Goal: Transaction & Acquisition: Purchase product/service

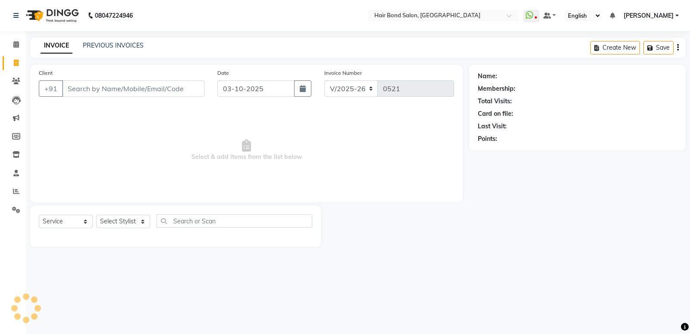
select select "8721"
select select "service"
click at [69, 84] on input "Client" at bounding box center [133, 88] width 142 height 16
type input "9726551552"
click at [202, 89] on button "Add Client" at bounding box center [182, 88] width 44 height 16
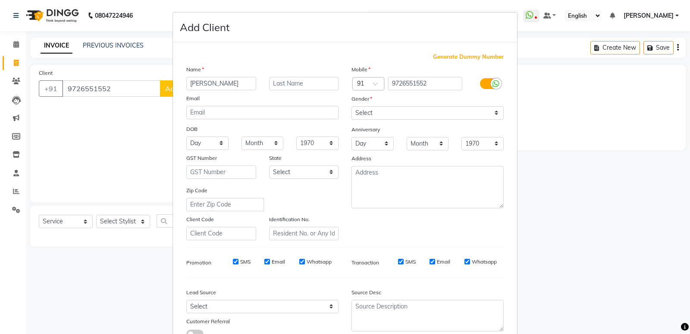
type input "[PERSON_NAME]"
click at [278, 86] on input "text" at bounding box center [304, 83] width 70 height 13
type input "[PERSON_NAME]"
click at [383, 110] on select "Select [DEMOGRAPHIC_DATA] [DEMOGRAPHIC_DATA] Other Prefer Not To Say" at bounding box center [428, 112] width 152 height 13
select select "[DEMOGRAPHIC_DATA]"
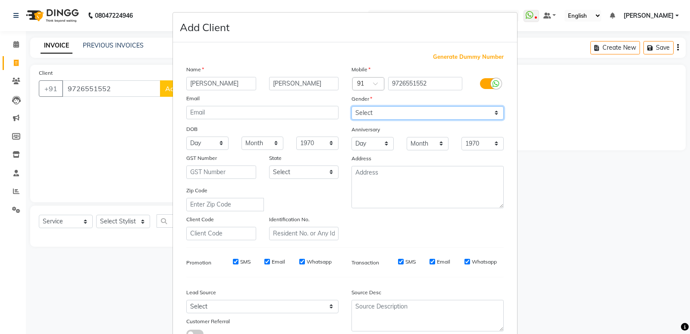
click at [352, 106] on select "Select [DEMOGRAPHIC_DATA] [DEMOGRAPHIC_DATA] Other Prefer Not To Say" at bounding box center [428, 112] width 152 height 13
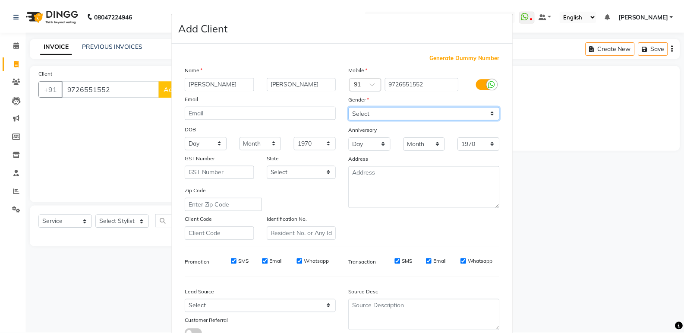
scroll to position [65, 0]
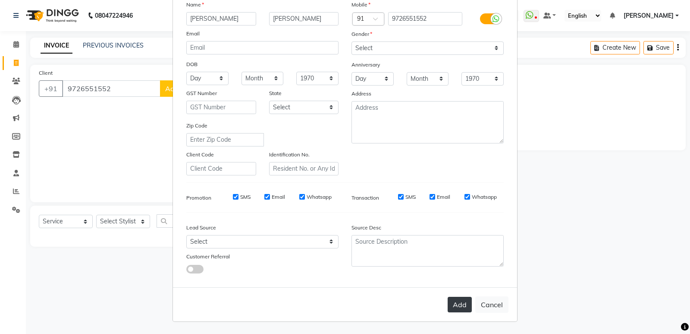
click at [458, 302] on button "Add" at bounding box center [460, 304] width 24 height 16
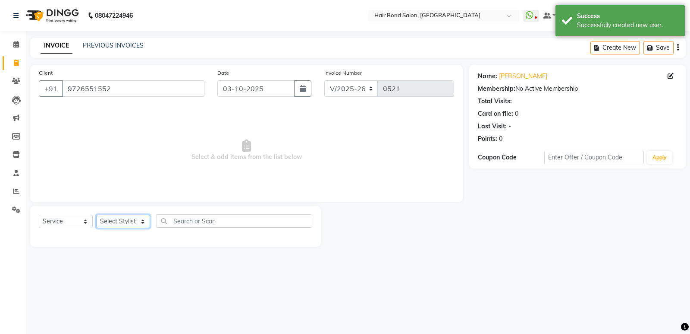
click at [115, 217] on select "Select Stylist [PERSON_NAME] [PERSON_NAME] [PERSON_NAME] [PERSON_NAME] [PERSON_…" at bounding box center [123, 220] width 54 height 13
select select "90700"
click at [96, 214] on select "Select Stylist [PERSON_NAME] [PERSON_NAME] [PERSON_NAME] [PERSON_NAME] [PERSON_…" at bounding box center [123, 220] width 54 height 13
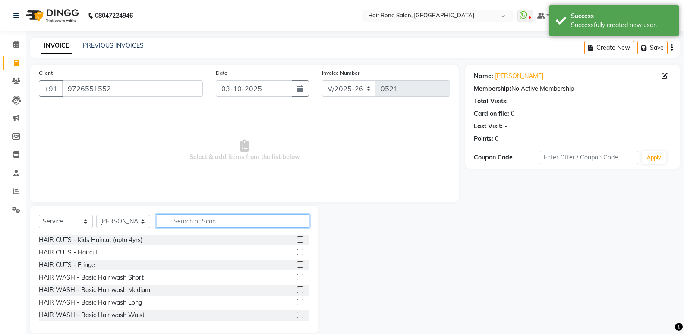
click at [167, 218] on input "text" at bounding box center [233, 220] width 153 height 13
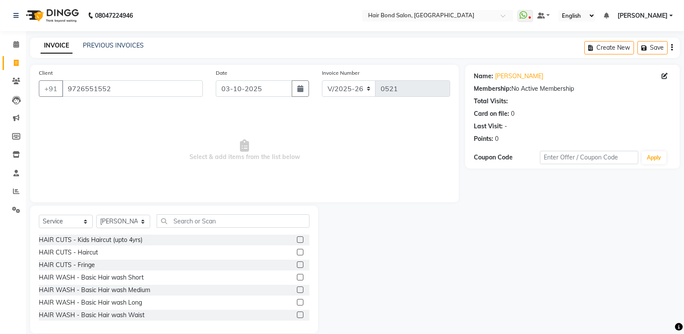
click at [297, 238] on label at bounding box center [300, 239] width 6 height 6
click at [297, 238] on input "checkbox" at bounding box center [300, 240] width 6 height 6
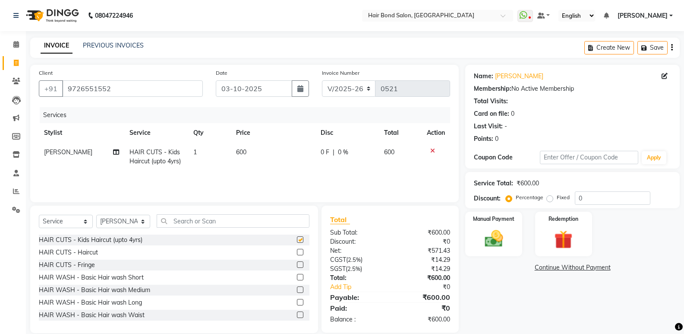
checkbox input "false"
click at [576, 198] on input "0" at bounding box center [613, 197] width 76 height 13
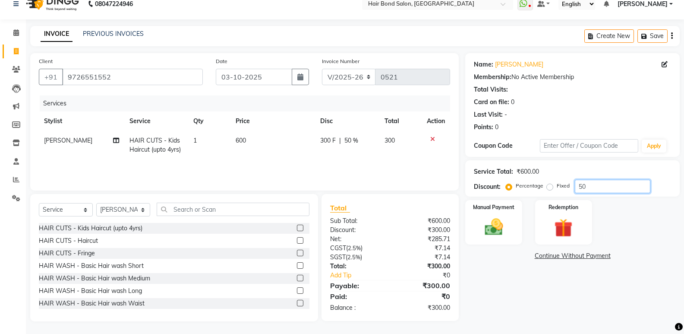
scroll to position [12, 0]
type input "50"
click at [502, 235] on img at bounding box center [493, 226] width 31 height 22
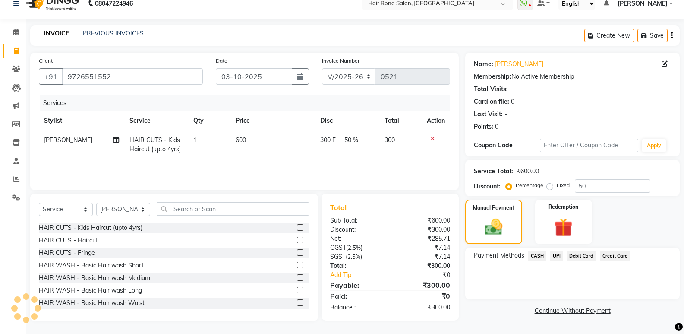
click at [557, 256] on span "UPI" at bounding box center [556, 256] width 13 height 10
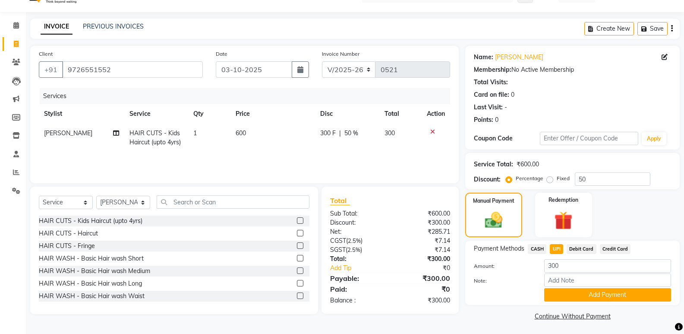
scroll to position [21, 0]
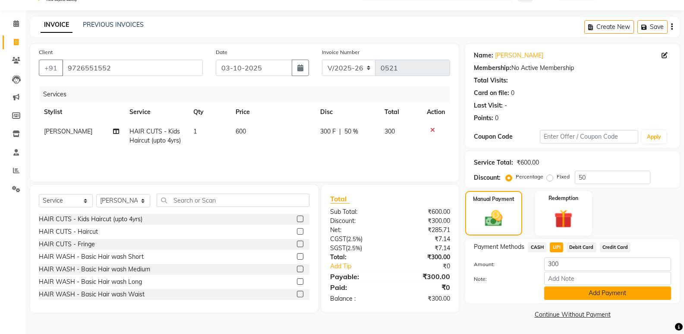
click at [571, 287] on button "Add Payment" at bounding box center [607, 292] width 127 height 13
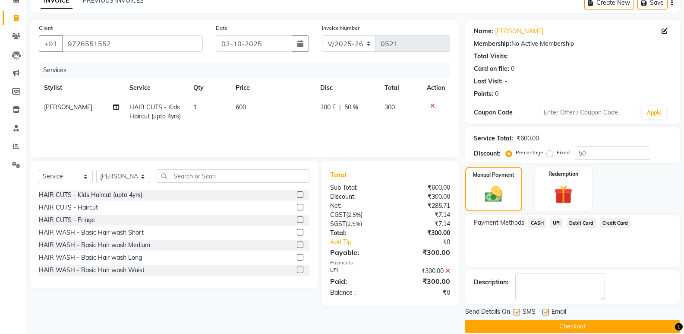
scroll to position [57, 0]
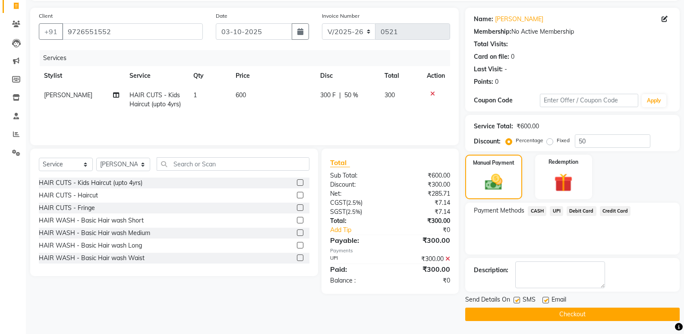
click at [514, 316] on button "Checkout" at bounding box center [572, 313] width 214 height 13
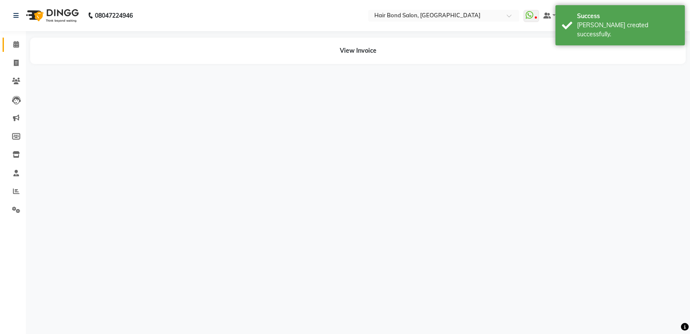
click at [17, 46] on icon at bounding box center [16, 44] width 6 height 6
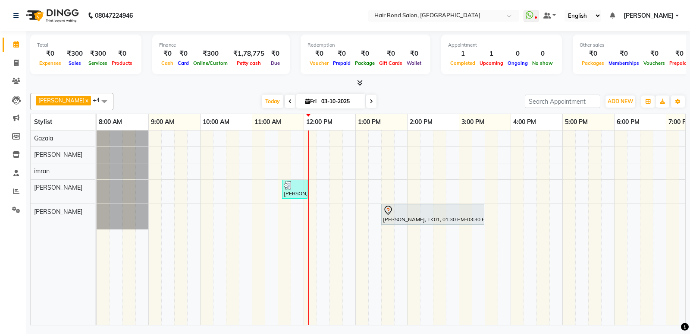
click at [285, 102] on span at bounding box center [290, 100] width 10 height 13
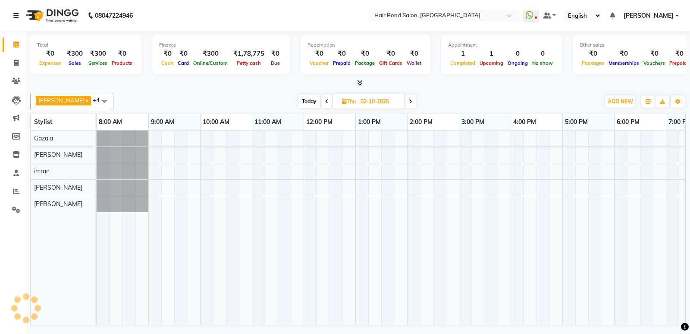
scroll to position [0, 188]
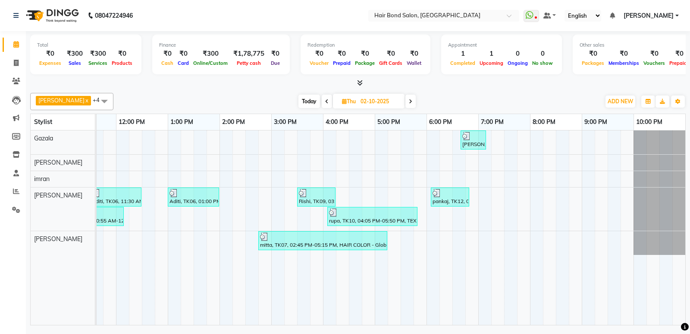
click at [180, 318] on td at bounding box center [174, 227] width 13 height 194
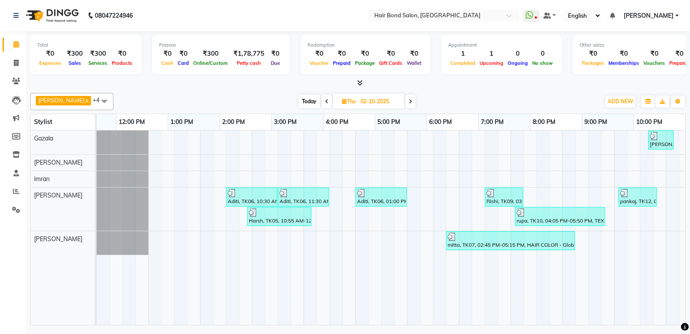
scroll to position [0, 0]
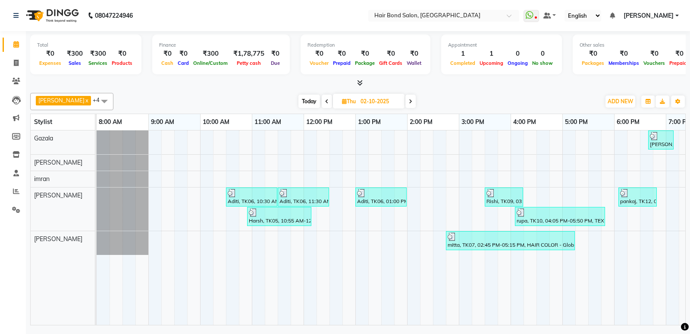
click at [406, 99] on span at bounding box center [411, 100] width 10 height 13
type input "03-10-2025"
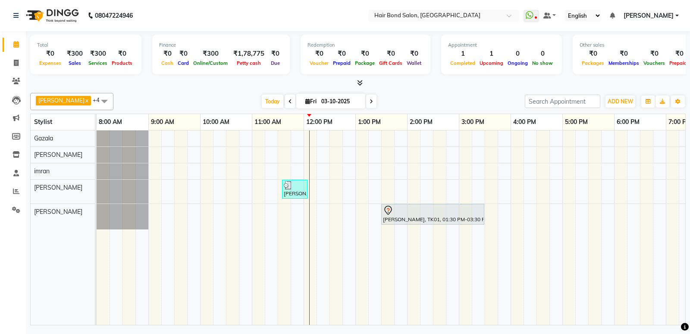
scroll to position [0, 188]
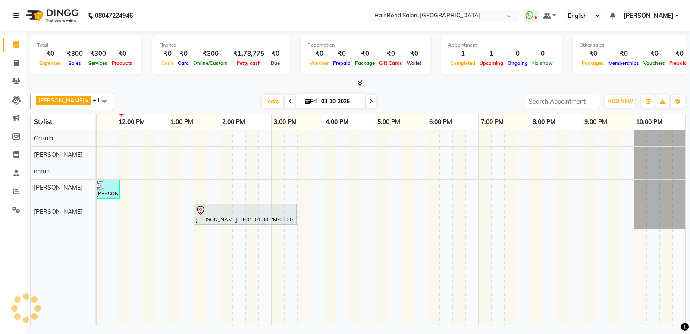
click at [203, 324] on td "[PERSON_NAME], TK02, 11:35 AM-12:05 PM, HAIR CUTS - Kids Haircut (upto 4yrs) [P…" at bounding box center [391, 227] width 589 height 195
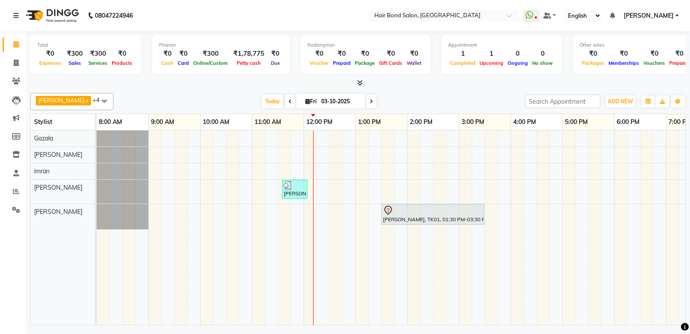
click at [96, 101] on span at bounding box center [104, 101] width 17 height 16
click at [96, 100] on span at bounding box center [104, 101] width 17 height 16
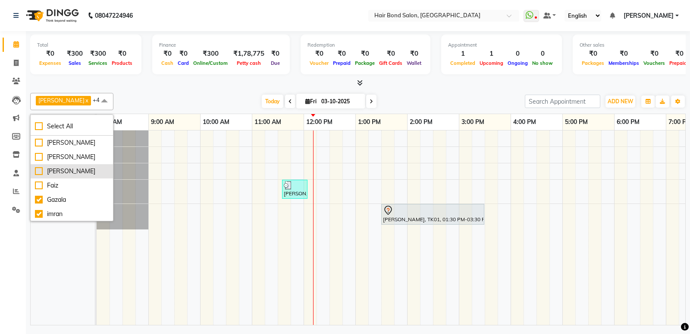
drag, startPoint x: 70, startPoint y: 182, endPoint x: 33, endPoint y: 177, distance: 37.9
click at [72, 176] on div "[PERSON_NAME]" at bounding box center [72, 171] width 74 height 9
checkbox input "true"
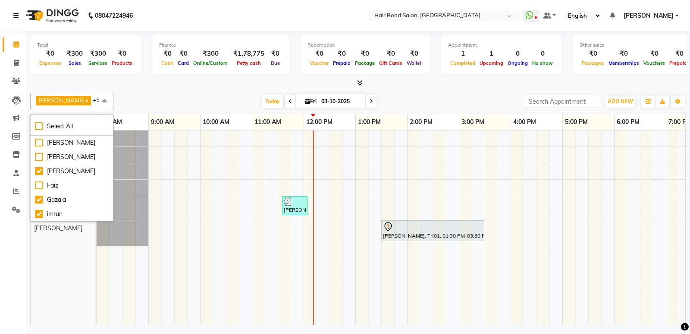
click at [150, 81] on div at bounding box center [358, 83] width 656 height 9
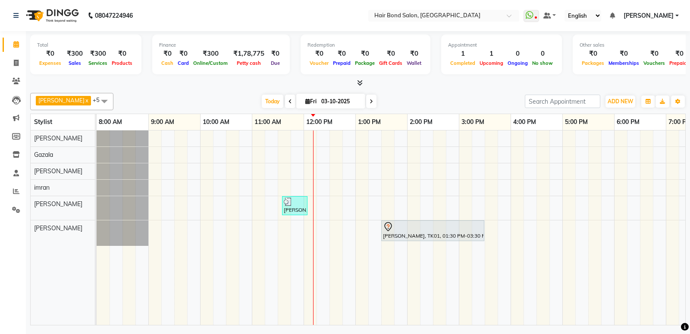
click at [96, 102] on span at bounding box center [104, 101] width 17 height 16
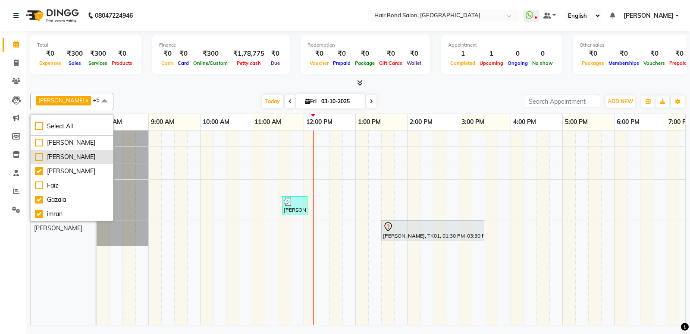
click at [38, 161] on div "[PERSON_NAME]" at bounding box center [72, 156] width 74 height 9
checkbox input "true"
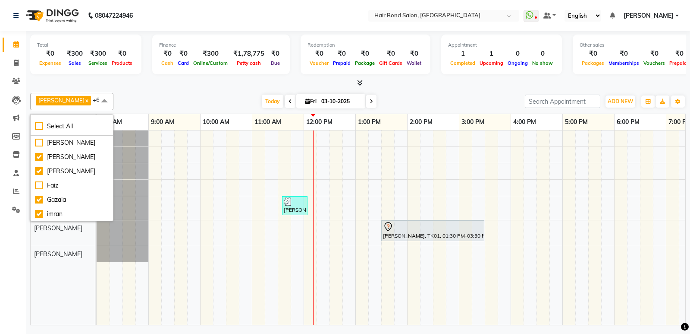
click at [132, 90] on div "Total ₹0 Expenses ₹300 Sales ₹300 Services ₹0 Products Finance ₹0 Cash ₹0 Card …" at bounding box center [358, 179] width 664 height 296
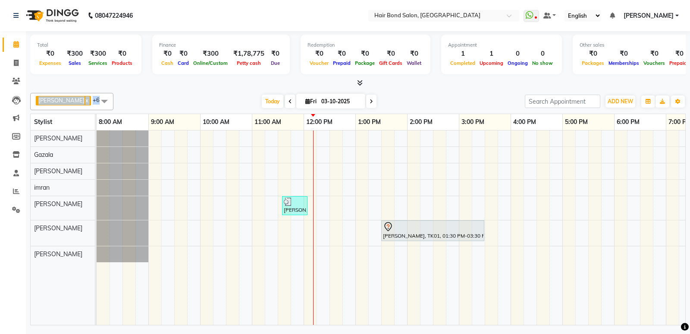
click at [119, 92] on div "[PERSON_NAME] x [PERSON_NAME] x [PERSON_NAME] x [PERSON_NAME] x +6 Select All […" at bounding box center [358, 207] width 656 height 236
click at [678, 15] on link "[PERSON_NAME]" at bounding box center [651, 15] width 55 height 9
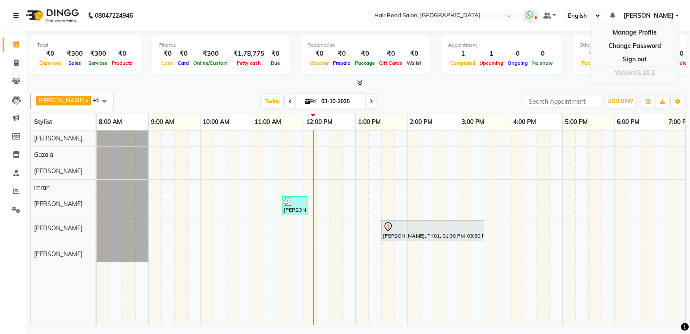
click at [680, 13] on ul "WhatsApp Status ✕ Status: Disconnected Most Recent Message: [DATE] 09:10 PM Rec…" at bounding box center [604, 16] width 160 height 12
click at [677, 17] on link "[PERSON_NAME]" at bounding box center [651, 15] width 55 height 9
click at [653, 32] on link "Manage Profile" at bounding box center [634, 32] width 79 height 13
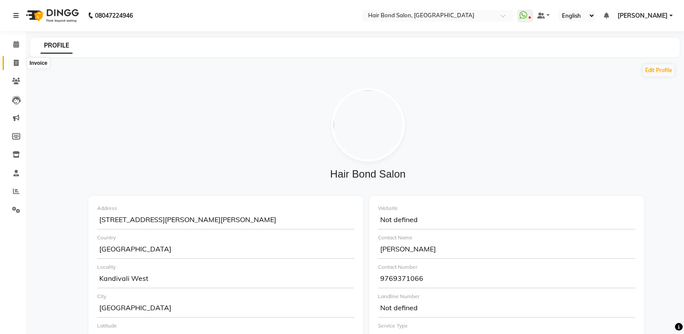
click at [19, 64] on span at bounding box center [16, 63] width 15 height 10
select select "8721"
select select "service"
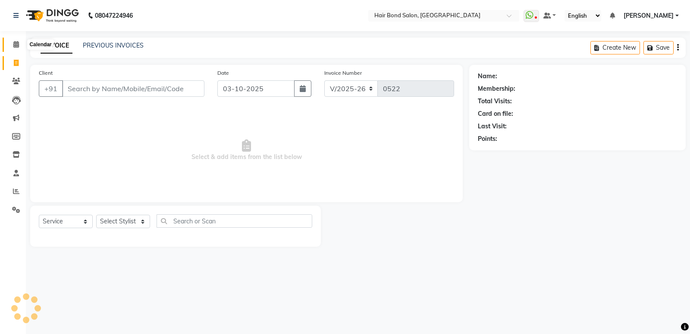
click at [16, 47] on icon at bounding box center [16, 44] width 6 height 6
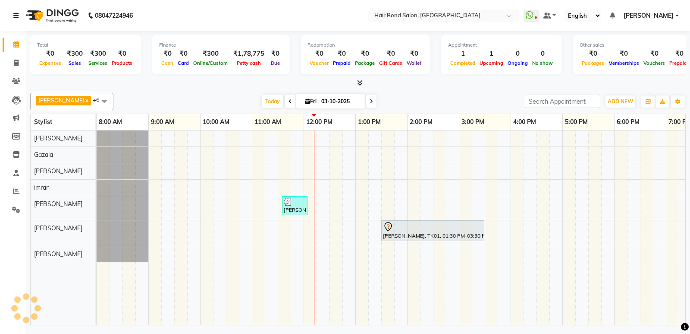
scroll to position [0, 188]
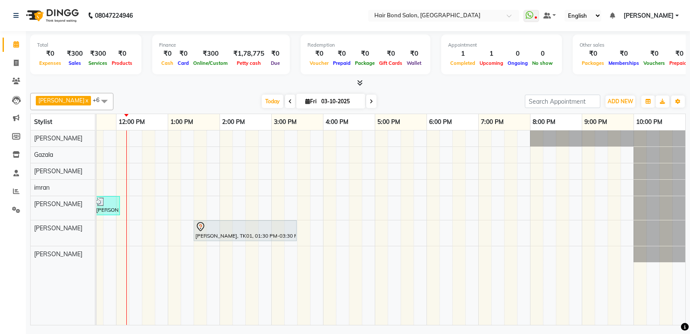
click at [13, 12] on div "08047224946" at bounding box center [73, 15] width 132 height 24
click at [15, 16] on icon at bounding box center [15, 16] width 5 height 6
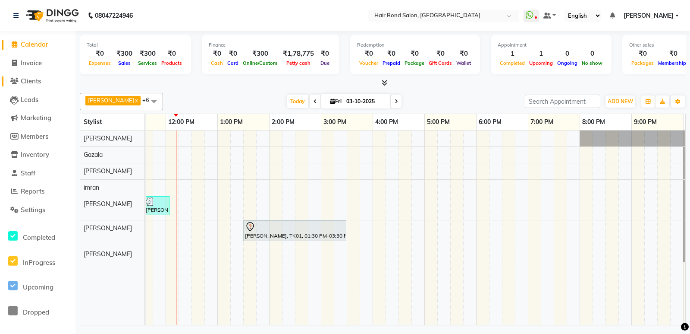
click at [30, 82] on span "Clients" at bounding box center [31, 81] width 20 height 8
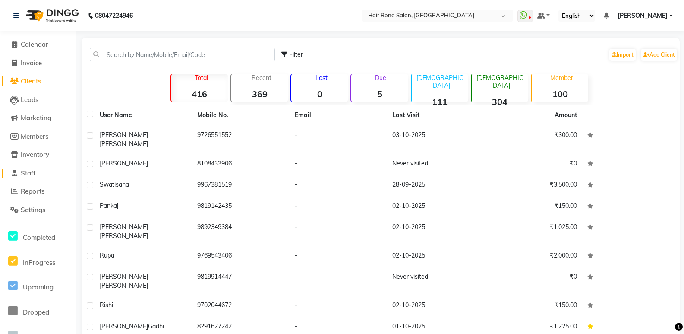
click at [24, 174] on span "Staff" at bounding box center [28, 173] width 15 height 8
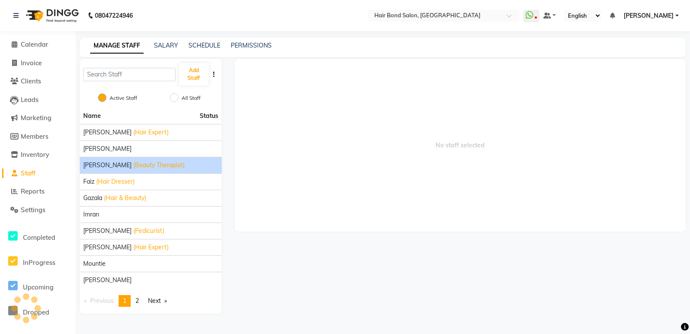
click at [104, 164] on span "[PERSON_NAME]" at bounding box center [107, 164] width 48 height 9
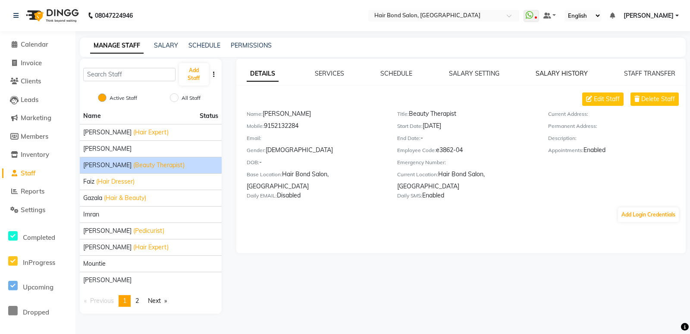
click at [573, 73] on link "SALARY HISTORY" at bounding box center [562, 73] width 52 height 8
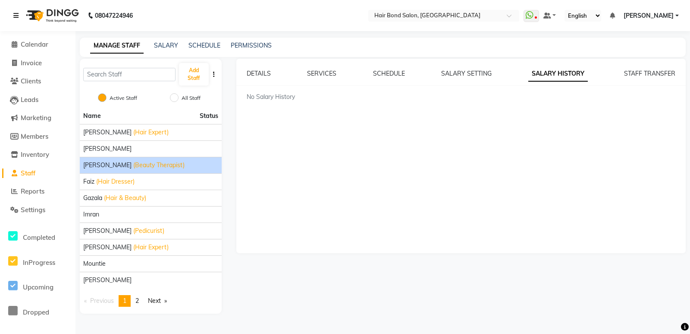
click at [19, 14] on link at bounding box center [17, 15] width 9 height 24
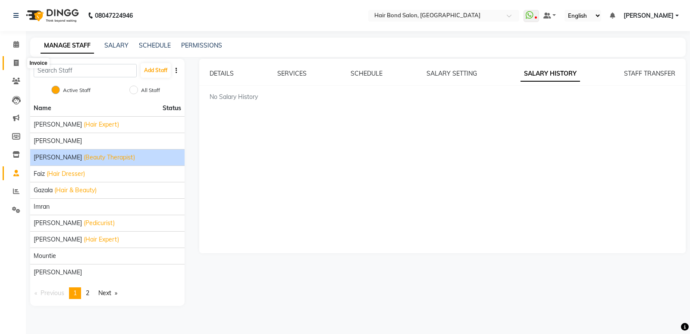
click at [21, 63] on span at bounding box center [16, 63] width 15 height 10
select select "8721"
select select "service"
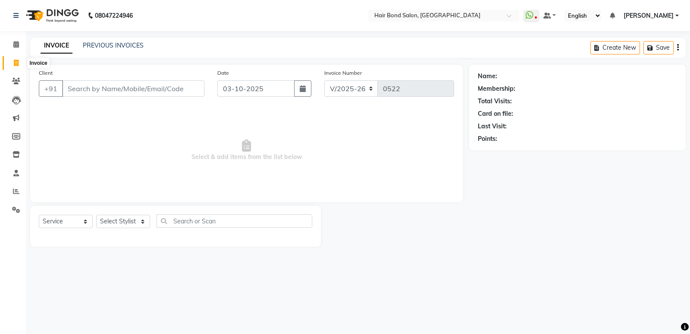
click at [18, 63] on icon at bounding box center [16, 63] width 5 height 6
select select "service"
select select "8721"
type input "0522"
click at [14, 41] on span at bounding box center [16, 45] width 15 height 10
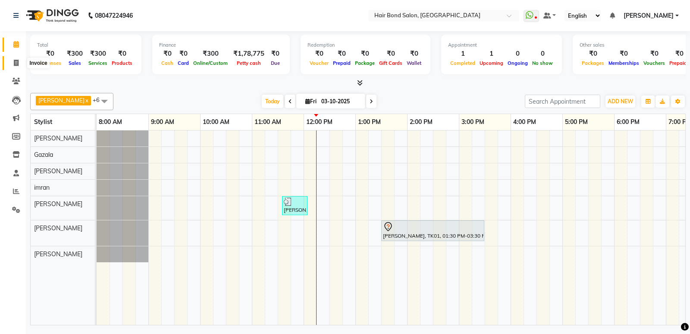
click at [18, 62] on icon at bounding box center [16, 63] width 5 height 6
select select "8721"
select select "service"
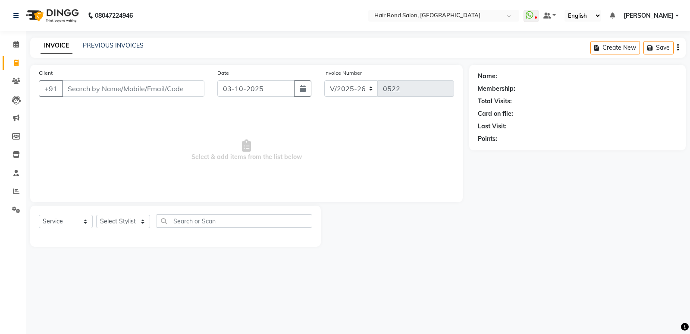
click at [149, 91] on input "Client" at bounding box center [133, 88] width 142 height 16
click at [21, 47] on span at bounding box center [16, 45] width 15 height 10
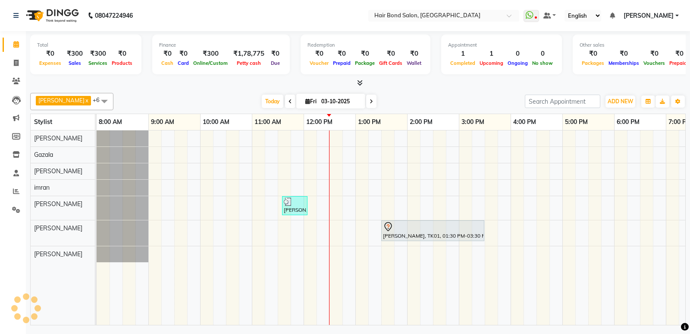
click at [96, 102] on span at bounding box center [104, 101] width 17 height 16
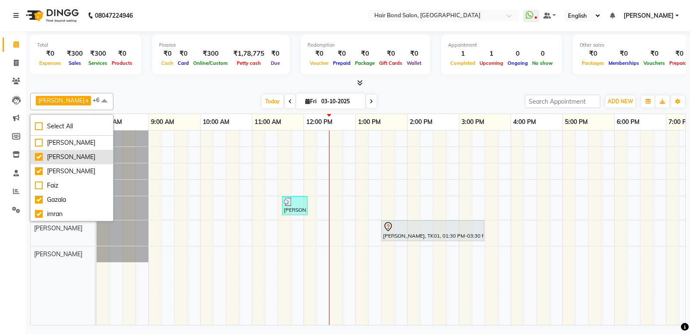
click at [47, 161] on div "[PERSON_NAME]" at bounding box center [72, 156] width 74 height 9
checkbox input "false"
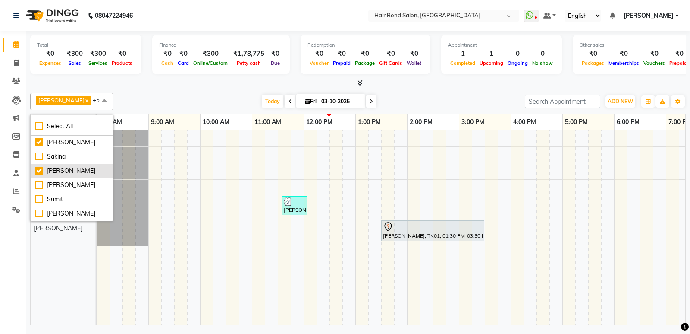
scroll to position [179, 0]
click at [48, 166] on div "[PERSON_NAME]" at bounding box center [72, 170] width 74 height 9
checkbox input "false"
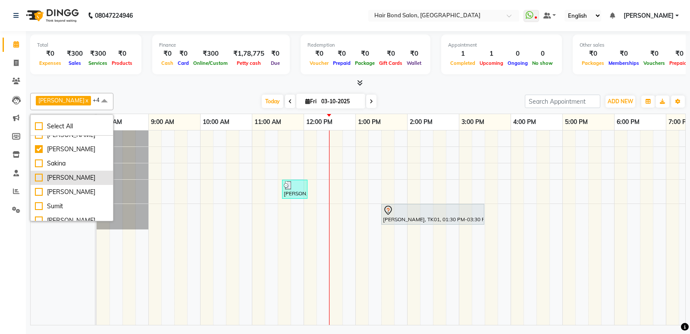
scroll to position [93, 0]
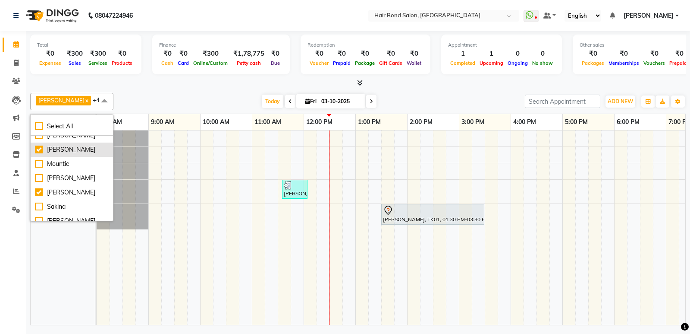
click at [41, 154] on div "[PERSON_NAME]" at bounding box center [72, 149] width 74 height 9
checkbox input "false"
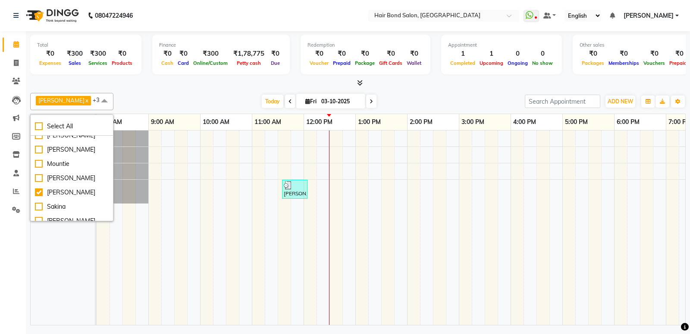
click at [96, 96] on span at bounding box center [104, 101] width 17 height 16
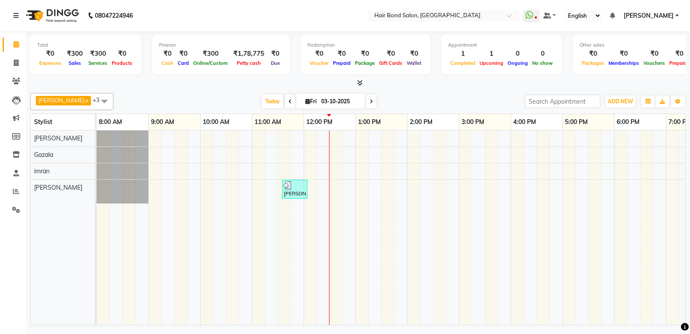
click at [96, 101] on span at bounding box center [104, 101] width 17 height 16
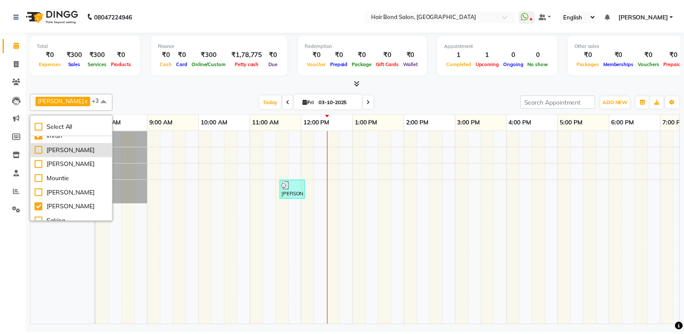
scroll to position [86, 0]
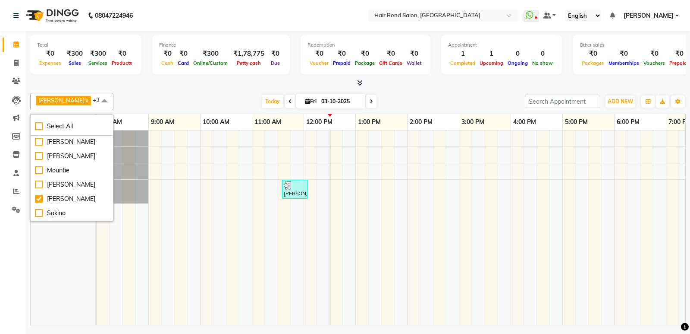
click at [46, 132] on div "imran" at bounding box center [72, 127] width 74 height 9
checkbox input "false"
click at [96, 100] on span at bounding box center [104, 101] width 17 height 16
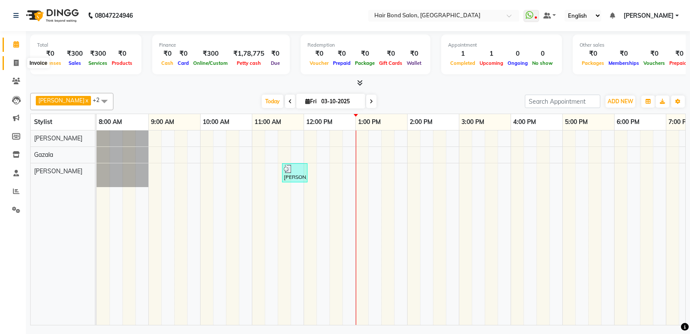
click at [14, 64] on icon at bounding box center [16, 63] width 5 height 6
select select "8721"
select select "service"
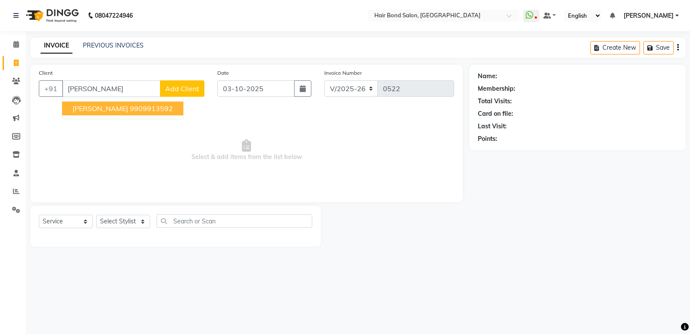
click at [75, 107] on span "[PERSON_NAME]" at bounding box center [100, 108] width 56 height 9
type input "9909913592"
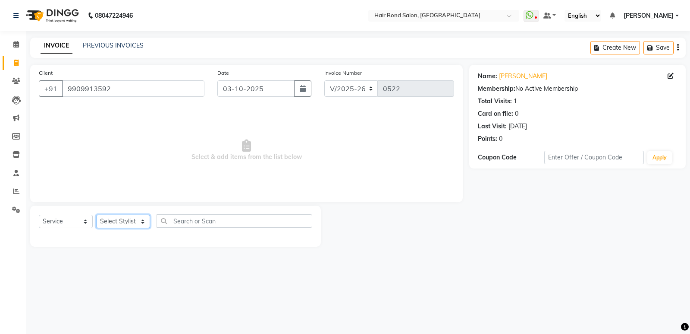
click at [136, 219] on select "Select Stylist [PERSON_NAME] [PERSON_NAME] [PERSON_NAME] [PERSON_NAME] [PERSON_…" at bounding box center [123, 220] width 54 height 13
select select "90700"
click at [96, 214] on select "Select Stylist [PERSON_NAME] [PERSON_NAME] [PERSON_NAME] [PERSON_NAME] [PERSON_…" at bounding box center [123, 220] width 54 height 13
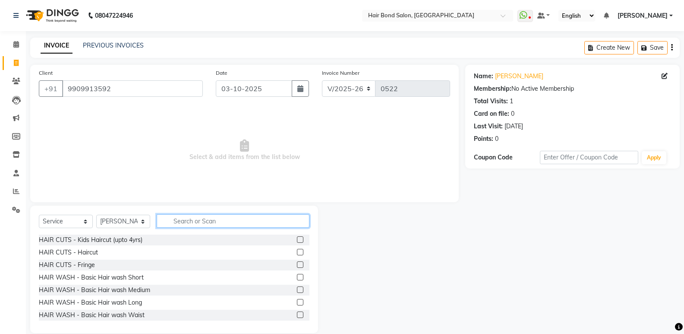
click at [198, 224] on input "text" at bounding box center [233, 220] width 153 height 13
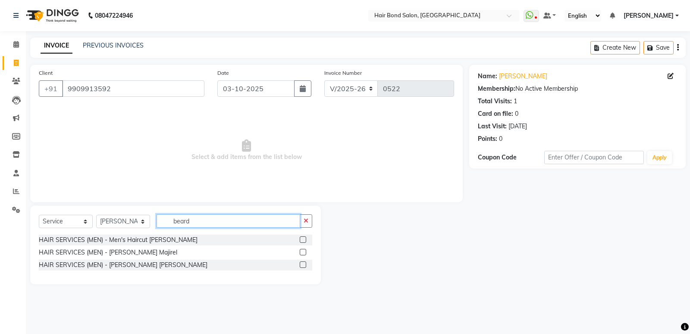
type input "beard"
click at [302, 240] on label at bounding box center [303, 239] width 6 height 6
click at [302, 240] on input "checkbox" at bounding box center [303, 240] width 6 height 6
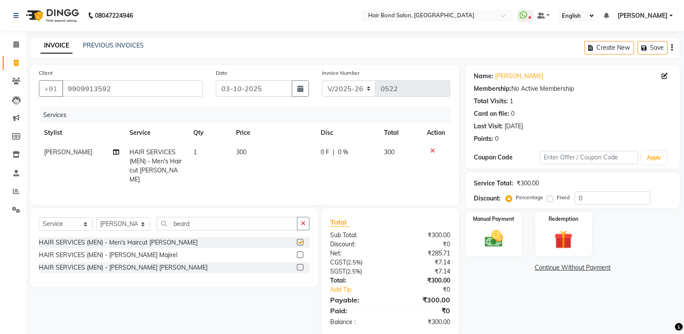
checkbox input "false"
click at [585, 195] on input "0" at bounding box center [613, 197] width 76 height 13
type input "50"
click at [252, 146] on td "300" at bounding box center [272, 165] width 85 height 47
select select "90700"
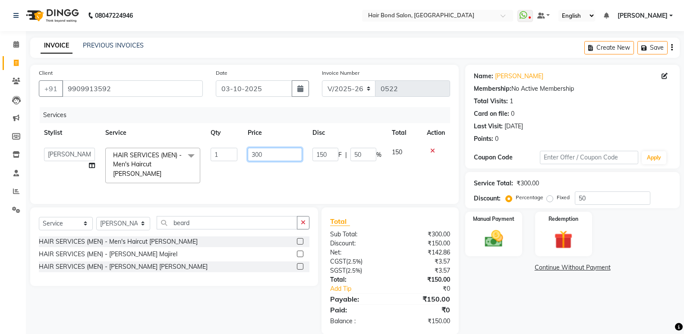
click at [266, 152] on input "300" at bounding box center [275, 154] width 54 height 13
type input "3"
type input "200"
click at [510, 286] on div "Name: [PERSON_NAME] Membership: No Active Membership Total Visits: 1 Card on fi…" at bounding box center [575, 199] width 221 height 269
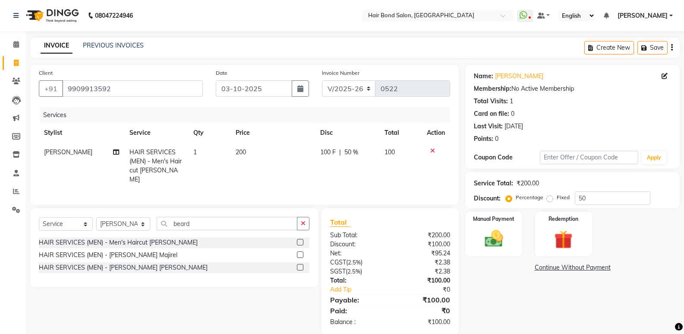
scroll to position [12, 0]
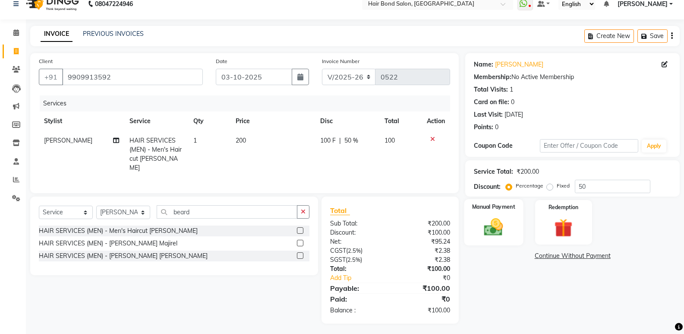
click at [485, 223] on img at bounding box center [493, 227] width 31 height 22
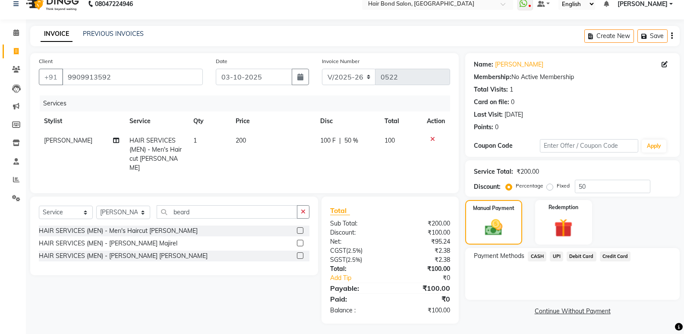
click at [537, 254] on span "CASH" at bounding box center [537, 256] width 19 height 10
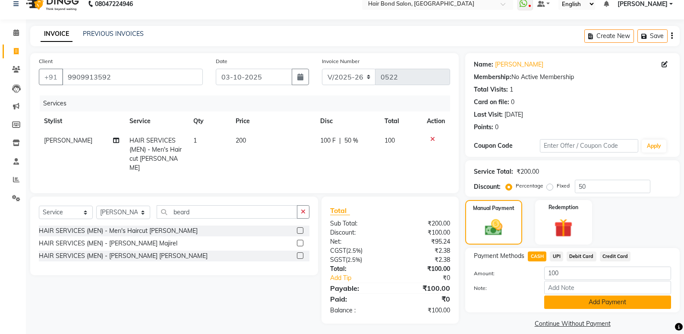
click at [562, 298] on button "Add Payment" at bounding box center [607, 301] width 127 height 13
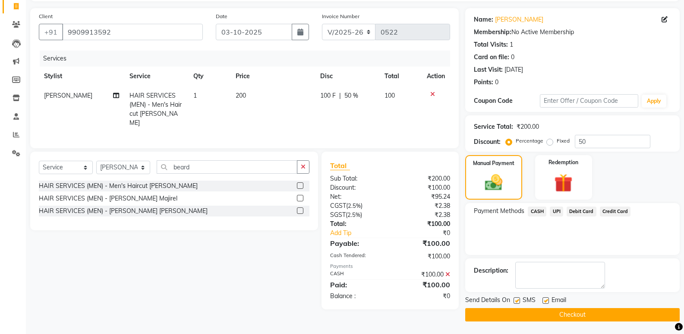
scroll to position [57, 0]
click at [547, 313] on button "Checkout" at bounding box center [572, 313] width 214 height 13
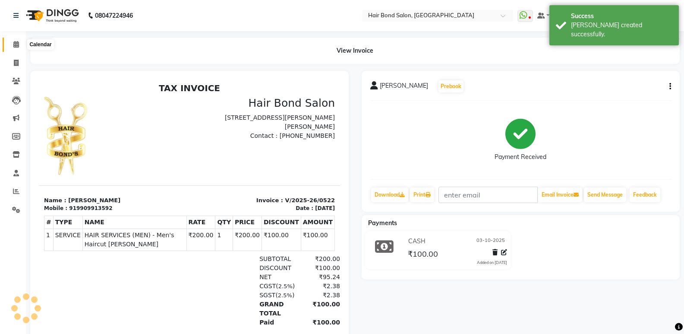
click at [16, 43] on icon at bounding box center [16, 44] width 6 height 6
